Goal: Task Accomplishment & Management: Use online tool/utility

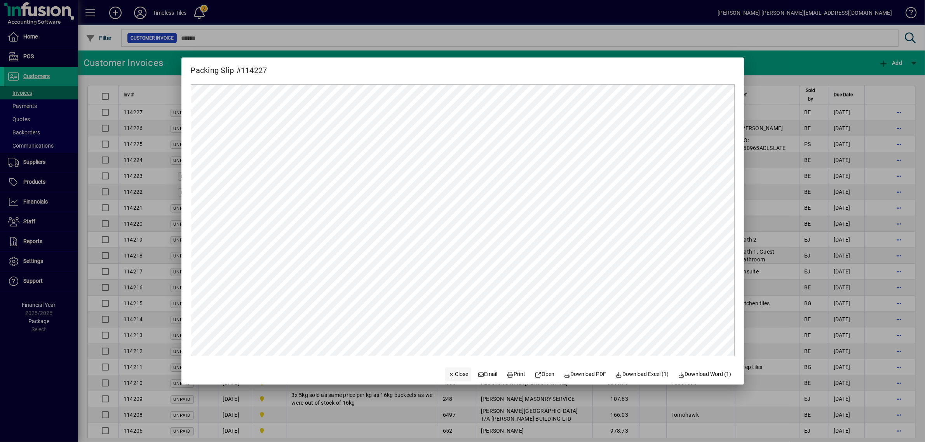
click at [445, 379] on span "button" at bounding box center [458, 374] width 26 height 19
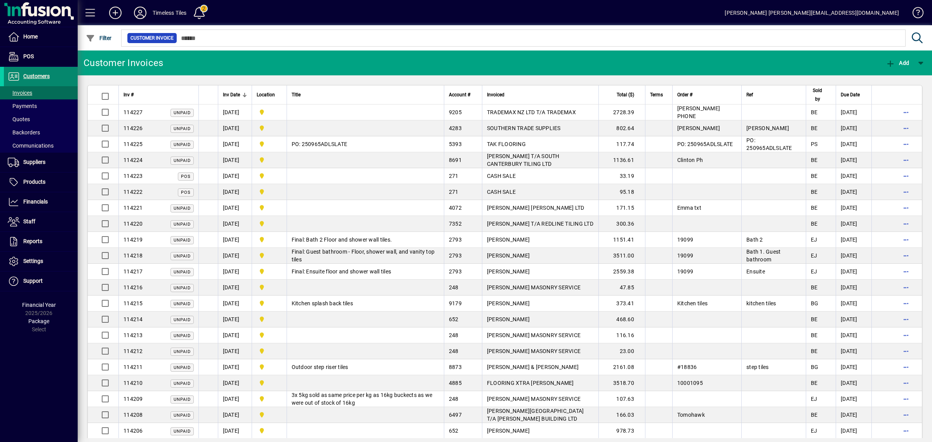
click at [36, 74] on span "Customers" at bounding box center [36, 76] width 26 height 6
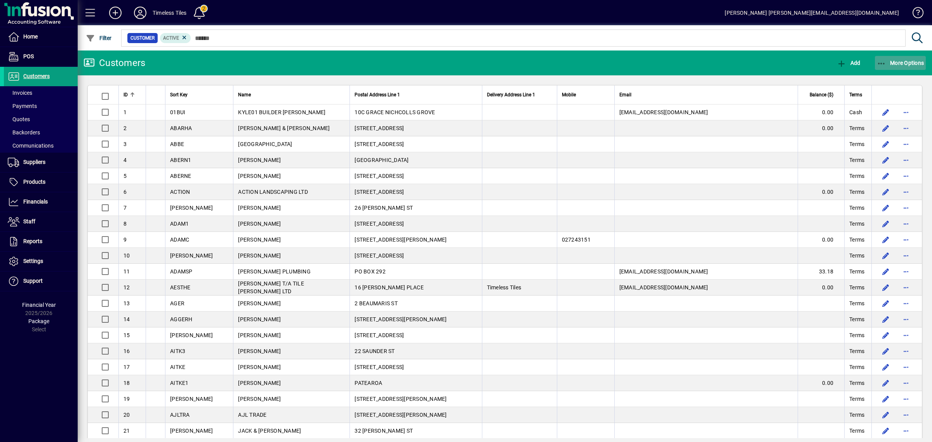
click at [901, 64] on span "More Options" at bounding box center [900, 63] width 47 height 6
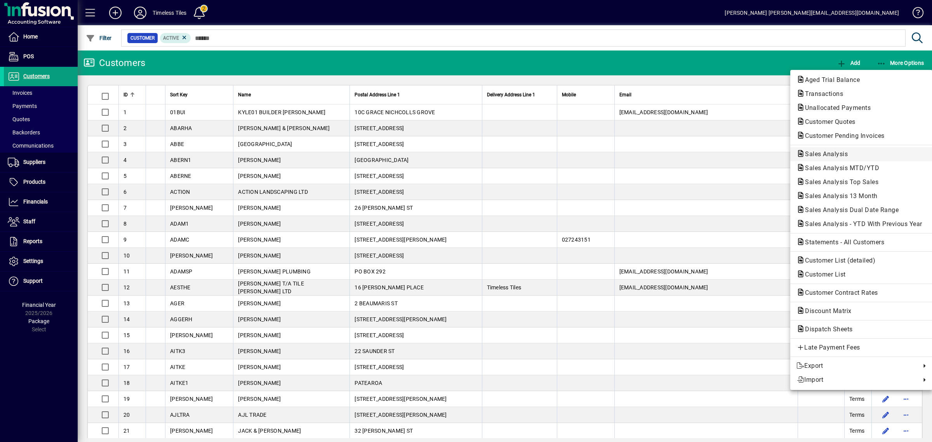
click at [826, 153] on span "Sales Analysis" at bounding box center [824, 153] width 55 height 7
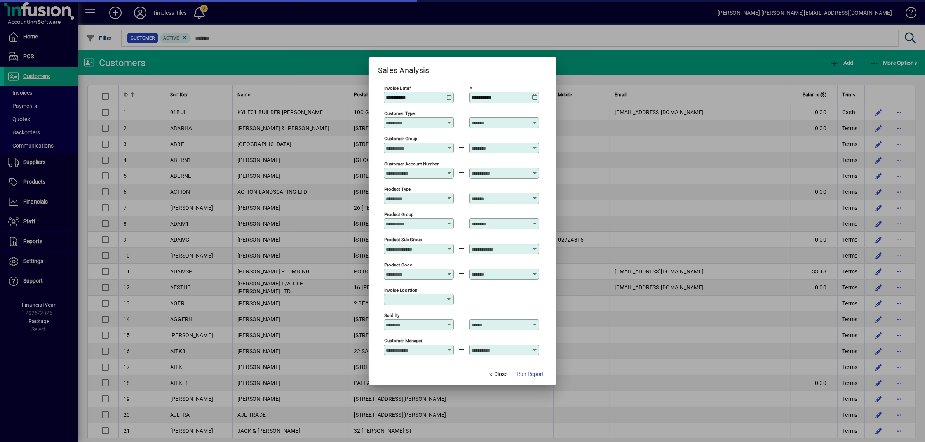
type input "**********"
click at [519, 376] on span "Run Report" at bounding box center [530, 374] width 27 height 8
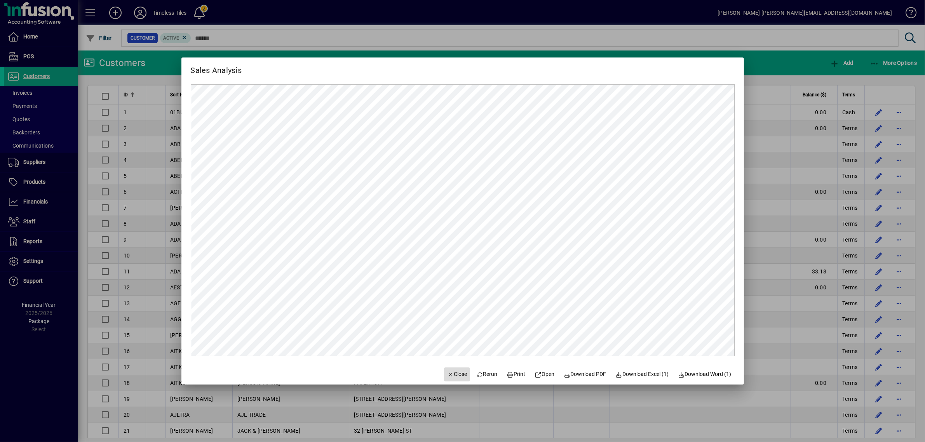
click at [447, 373] on icon "button" at bounding box center [450, 374] width 7 height 5
